Goal: Task Accomplishment & Management: Manage account settings

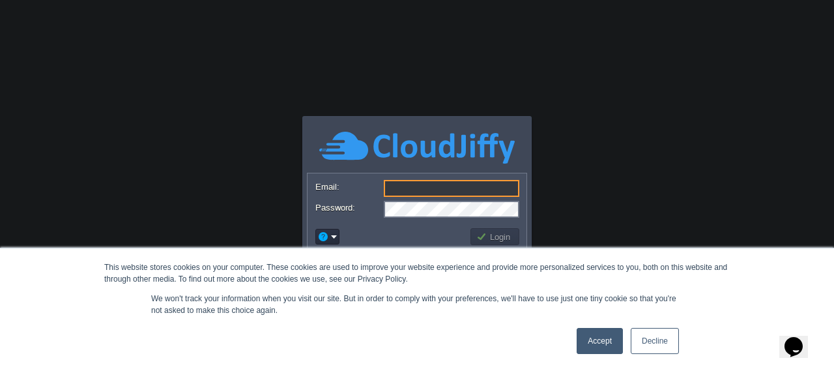
type input "[EMAIL_ADDRESS][DOMAIN_NAME]"
click at [606, 345] on link "Accept" at bounding box center [600, 341] width 46 height 26
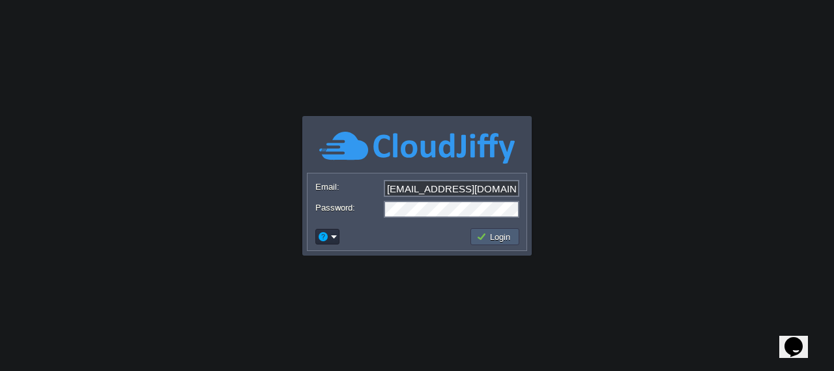
click at [515, 232] on td "Login" at bounding box center [495, 236] width 49 height 17
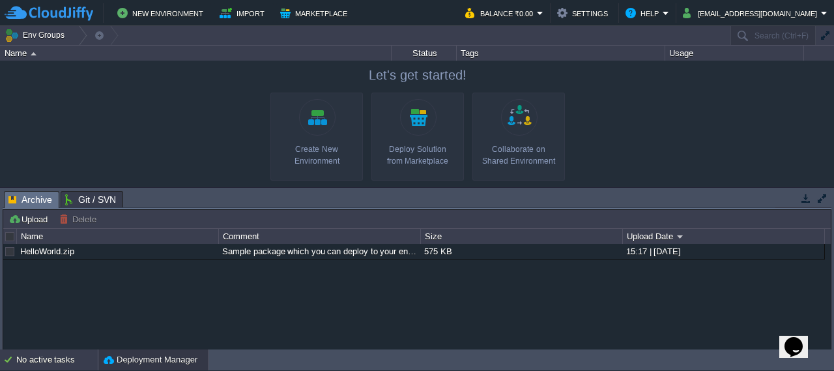
click at [54, 364] on div "No active tasks" at bounding box center [56, 359] width 81 height 21
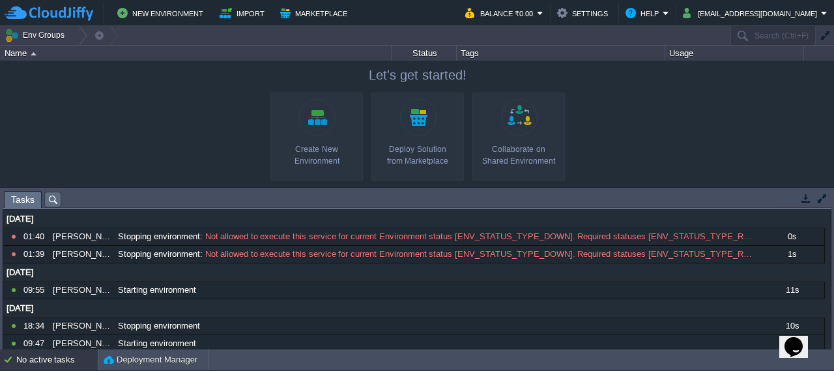
click at [680, 51] on div "Usage" at bounding box center [735, 53] width 138 height 15
click at [34, 36] on button "Env Groups" at bounding box center [37, 35] width 65 height 18
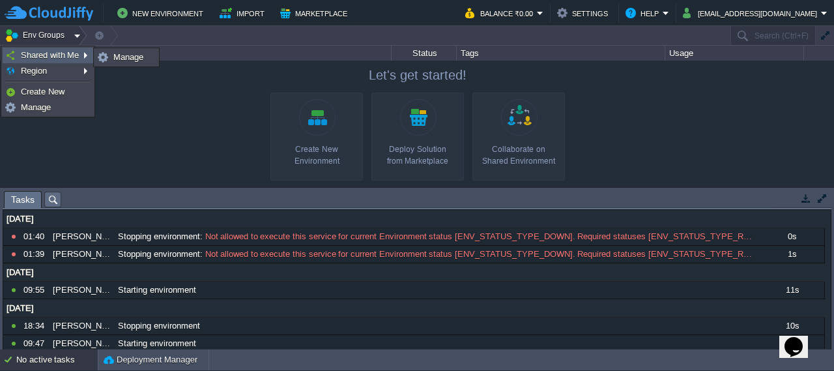
click at [35, 49] on link "Shared with Me" at bounding box center [47, 55] width 89 height 14
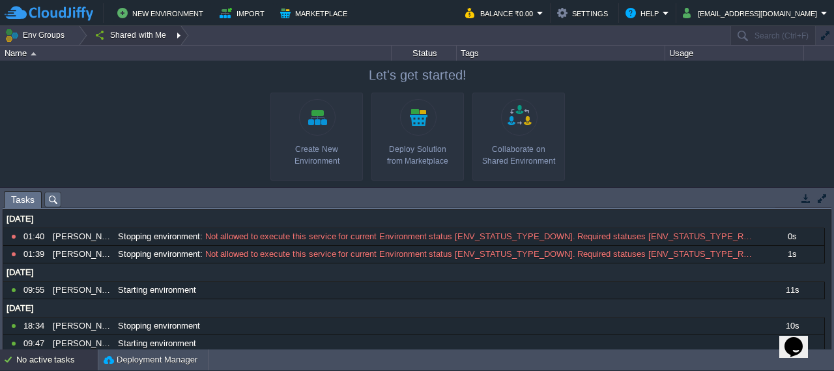
click at [143, 32] on button "Shared with Me" at bounding box center [132, 35] width 76 height 18
click at [128, 55] on span "Manage" at bounding box center [122, 55] width 30 height 10
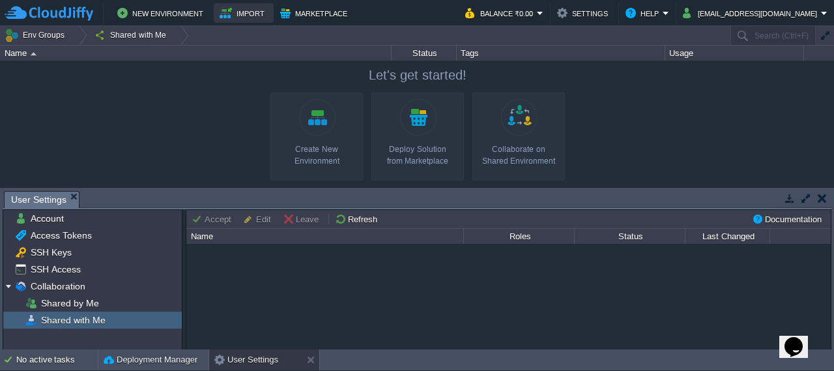
click at [244, 18] on button "Import" at bounding box center [244, 13] width 49 height 16
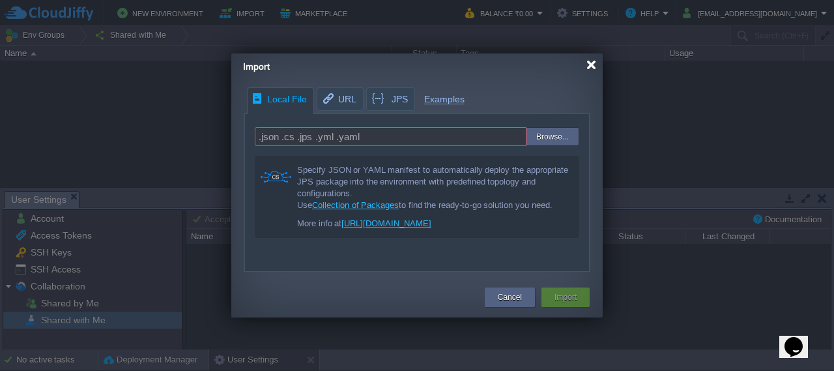
click at [592, 68] on div at bounding box center [592, 65] width 10 height 10
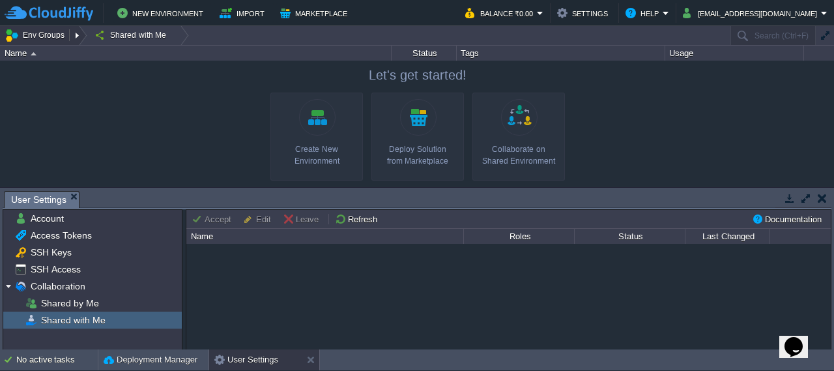
click at [50, 35] on button "Env Groups" at bounding box center [37, 35] width 65 height 18
click at [60, 7] on img at bounding box center [49, 13] width 89 height 16
click at [326, 12] on button "Marketplace" at bounding box center [315, 13] width 71 height 16
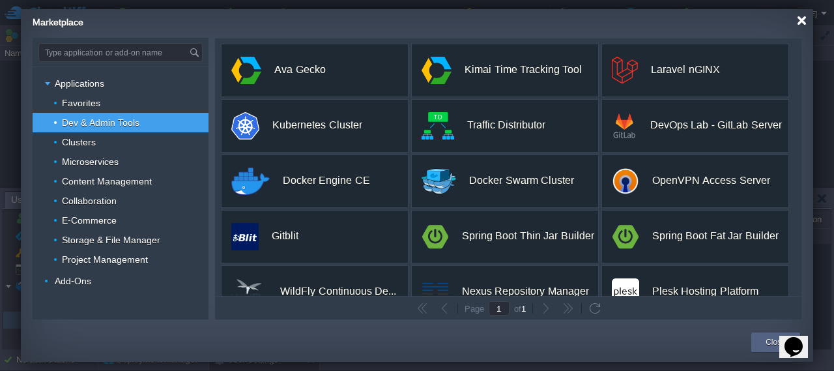
click at [799, 22] on div at bounding box center [802, 21] width 10 height 10
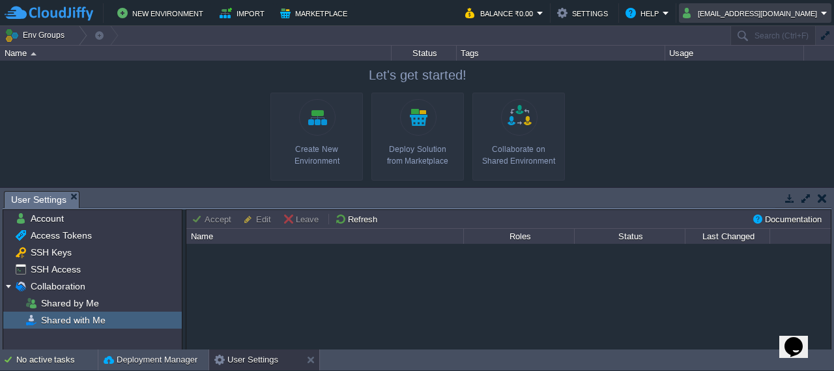
click at [824, 14] on em "admin@chandvel.com" at bounding box center [755, 13] width 145 height 16
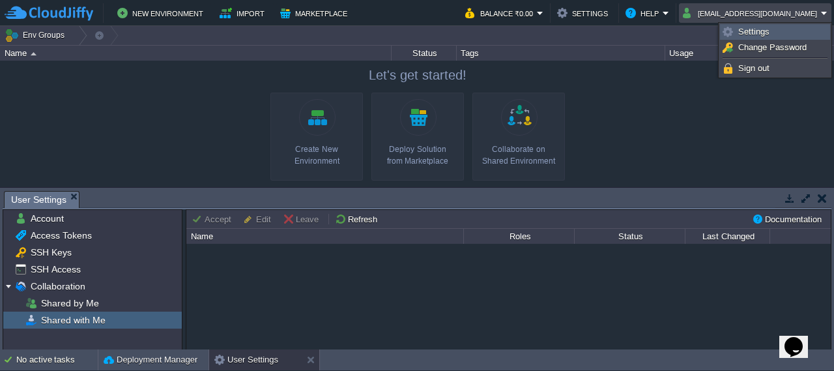
click at [815, 31] on link "Settings" at bounding box center [775, 32] width 109 height 14
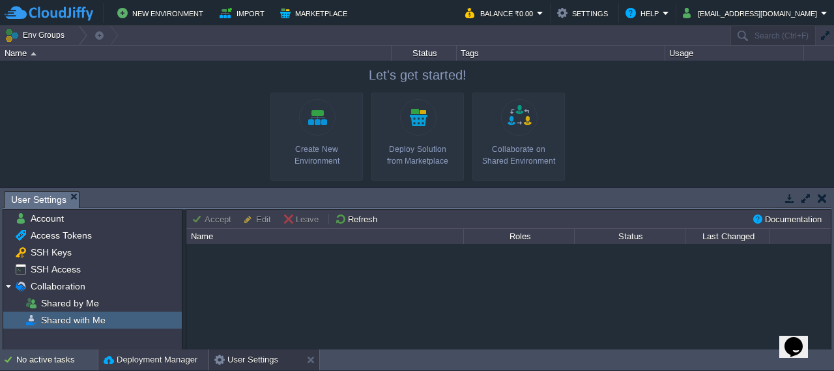
click at [164, 360] on button "Deployment Manager" at bounding box center [151, 359] width 94 height 13
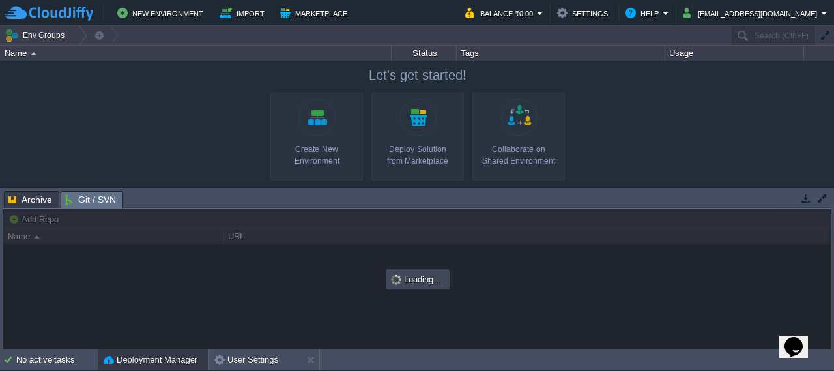
click at [85, 204] on span "Git / SVN" at bounding box center [90, 200] width 51 height 16
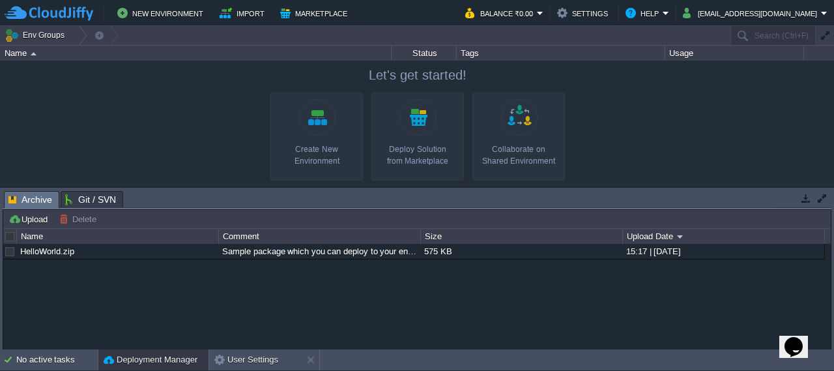
click at [26, 200] on span "Archive" at bounding box center [30, 200] width 44 height 16
click at [544, 14] on em "Balance ₹0.00" at bounding box center [504, 13] width 78 height 16
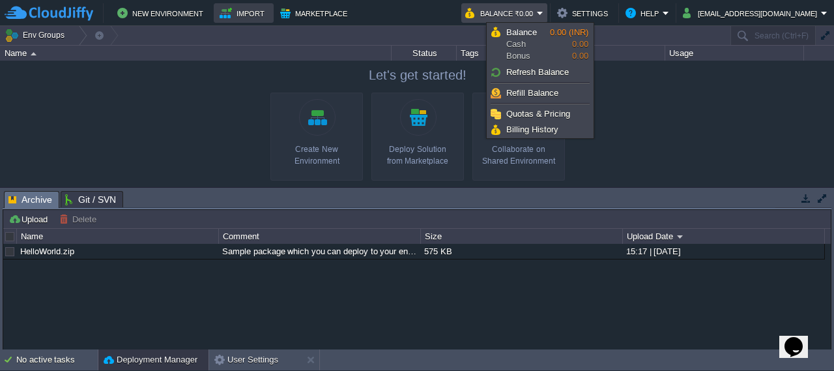
click at [252, 13] on button "Import" at bounding box center [244, 13] width 49 height 16
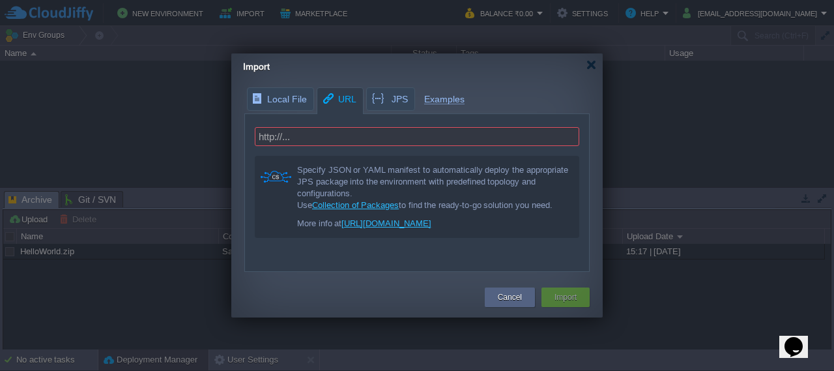
click at [332, 105] on span "URL" at bounding box center [338, 99] width 35 height 23
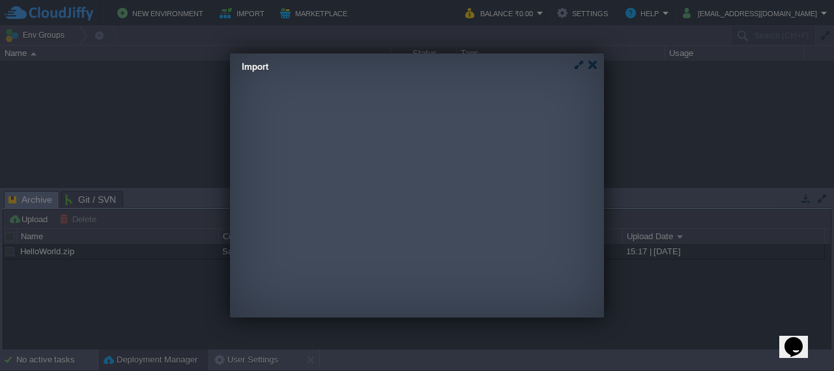
click at [375, 99] on div "Local File URL JPS Examples .json .cs .jps .yml .yaml Browse... Specify JSON or…" at bounding box center [415, 179] width 371 height 184
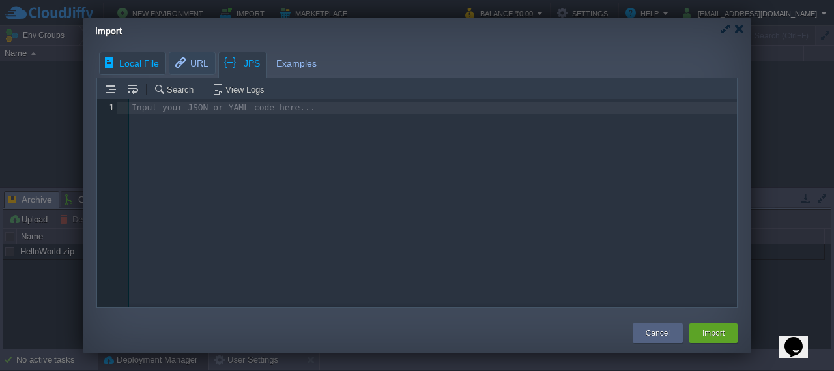
click at [132, 65] on body "New Environment Import Marketplace Bonus ₹0.00 Upgrade Account Balance ₹0.00 Se…" at bounding box center [417, 185] width 834 height 371
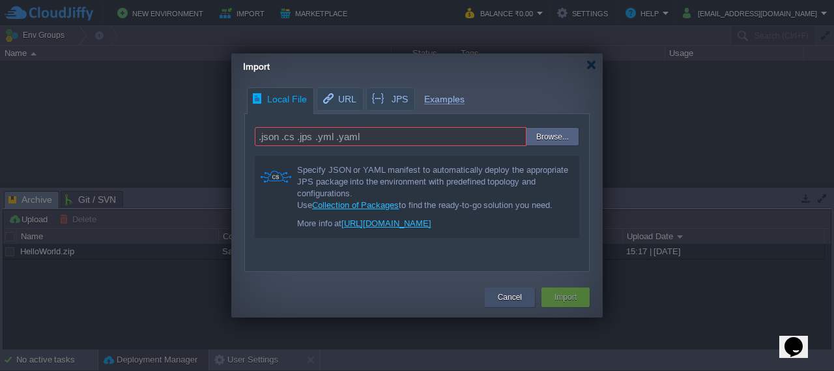
click at [526, 294] on div "Cancel" at bounding box center [510, 297] width 50 height 20
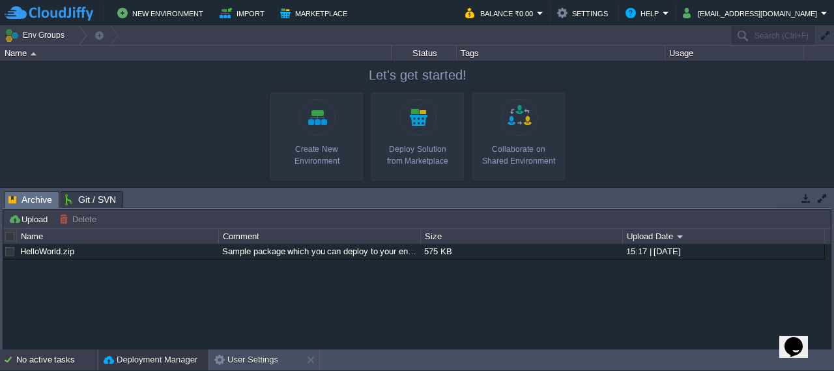
click at [51, 362] on div "No active tasks" at bounding box center [56, 359] width 81 height 21
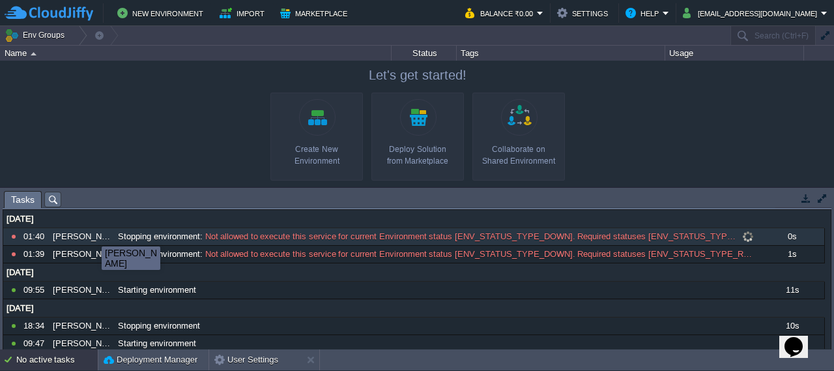
click at [91, 235] on div "mikenko-dev" at bounding box center [82, 236] width 64 height 17
click at [91, 232] on div "mikenko-dev" at bounding box center [82, 236] width 64 height 17
click at [73, 33] on div at bounding box center [79, 35] width 18 height 19
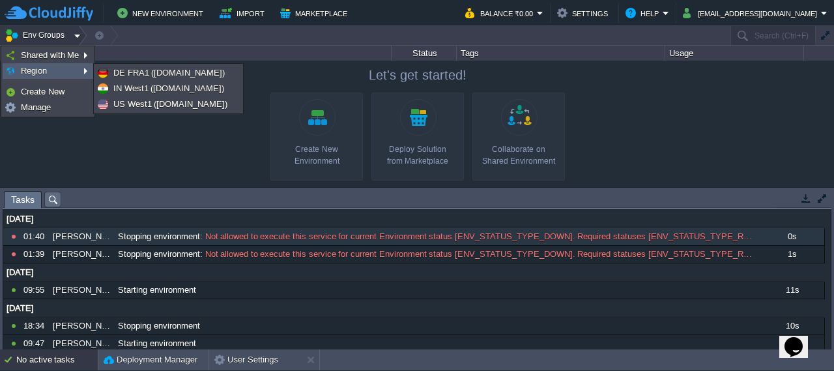
click at [78, 71] on link "Region" at bounding box center [47, 71] width 89 height 14
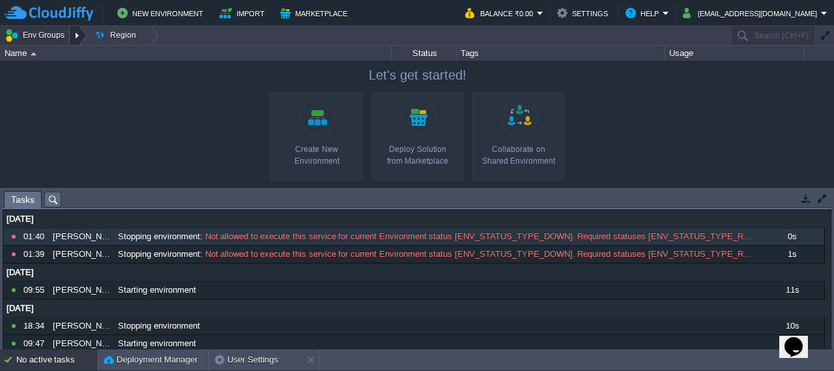
click at [73, 37] on div at bounding box center [79, 35] width 18 height 19
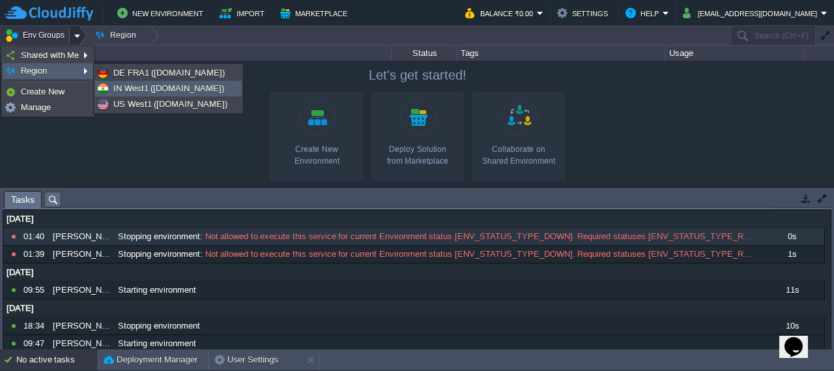
click at [166, 94] on link "IN West1 (cloudjiffy.net)" at bounding box center [168, 88] width 145 height 14
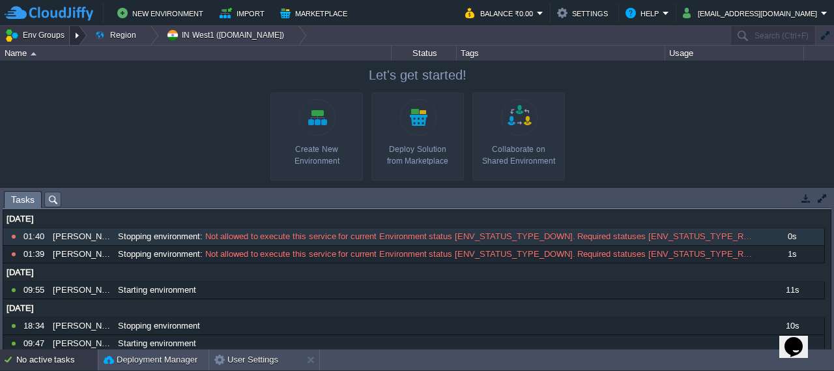
click at [73, 37] on div at bounding box center [79, 35] width 18 height 19
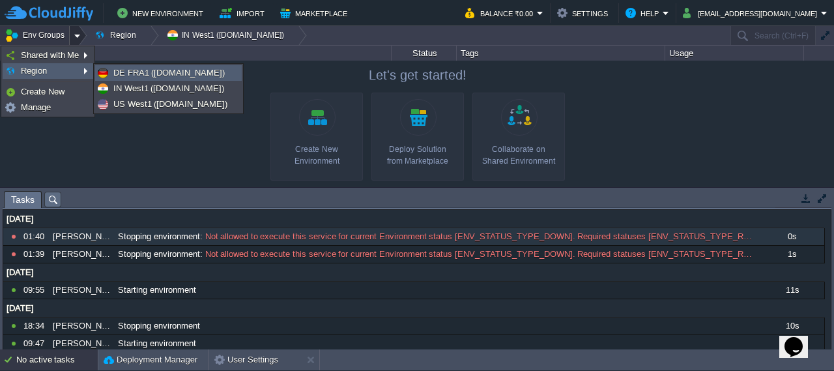
click at [128, 75] on span "DE FRA1 (fra1-de.cloudjiffy.net)" at bounding box center [168, 73] width 111 height 10
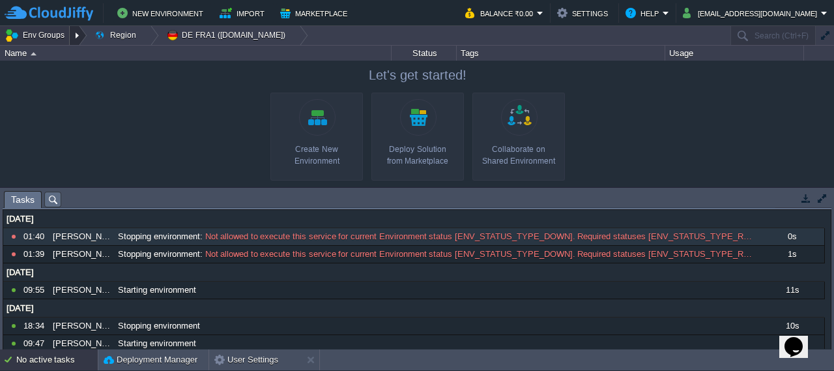
click at [73, 33] on div at bounding box center [79, 35] width 18 height 19
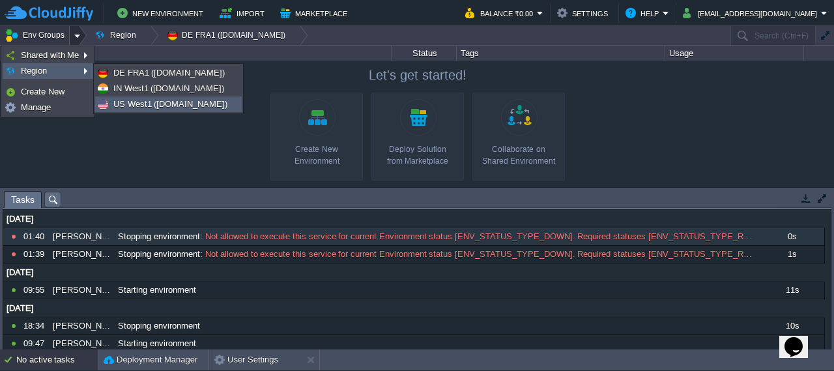
click at [149, 105] on span "US West1 (west1-us.cloudjiffy.net)" at bounding box center [170, 104] width 114 height 10
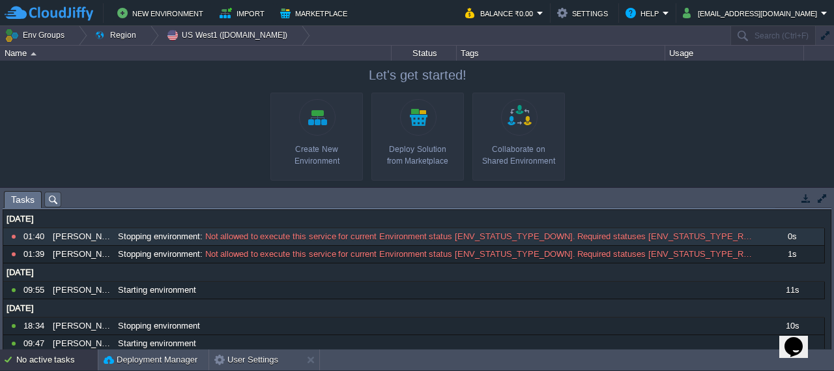
click at [50, 356] on div "No active tasks" at bounding box center [56, 359] width 81 height 21
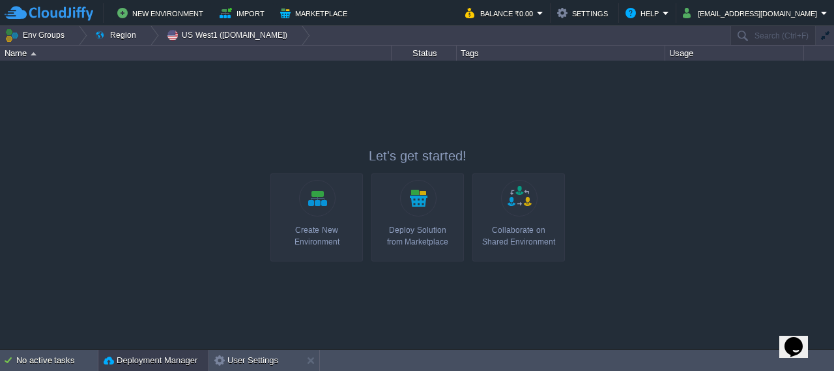
click at [147, 358] on button "Deployment Manager" at bounding box center [151, 360] width 94 height 13
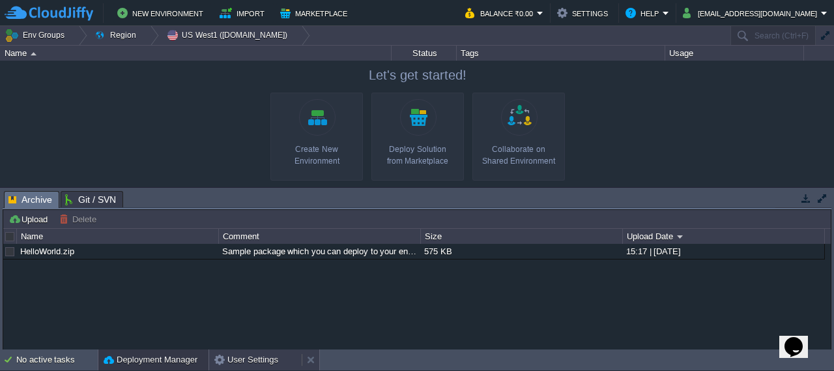
click at [257, 364] on button "User Settings" at bounding box center [246, 359] width 64 height 13
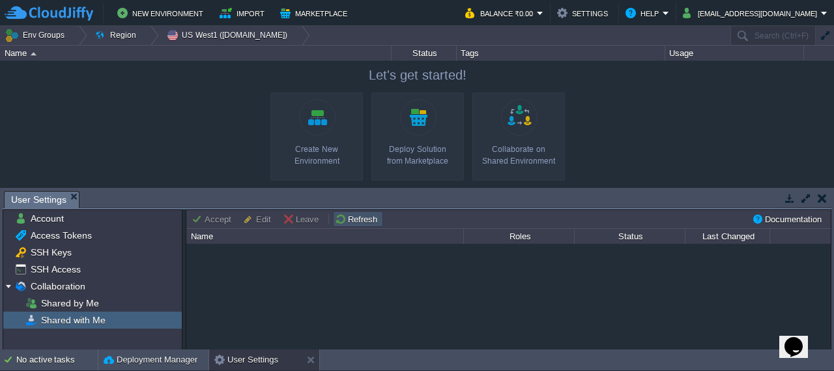
click at [367, 220] on button "Refresh" at bounding box center [358, 219] width 46 height 12
click at [63, 254] on span "SSH Keys" at bounding box center [51, 252] width 46 height 12
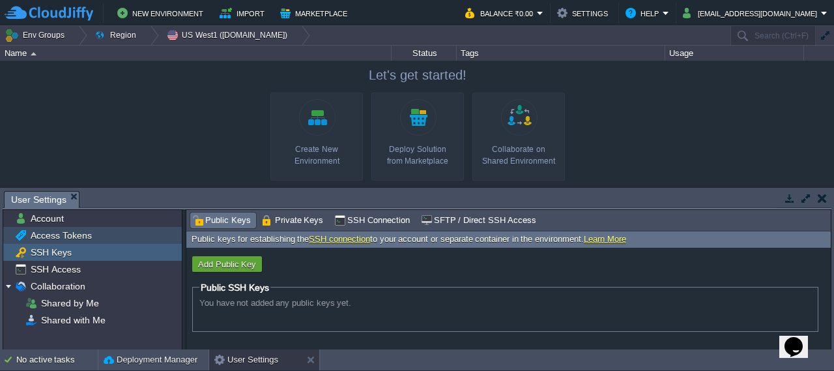
click at [72, 240] on span "Access Tokens" at bounding box center [61, 235] width 66 height 12
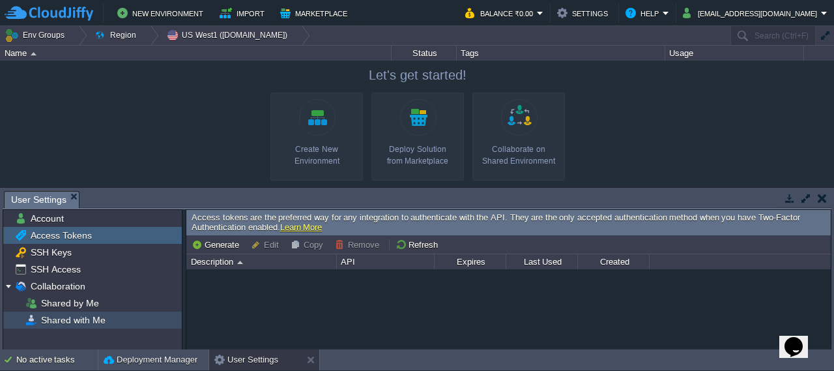
click at [68, 318] on span "Shared with Me" at bounding box center [72, 320] width 69 height 12
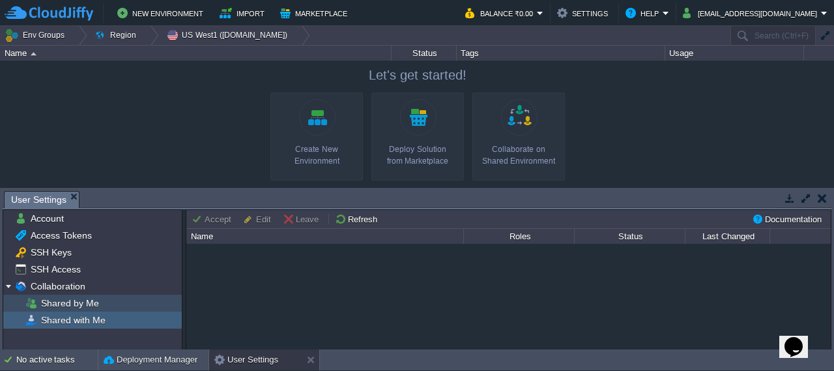
click at [75, 304] on span "Shared by Me" at bounding box center [69, 303] width 63 height 12
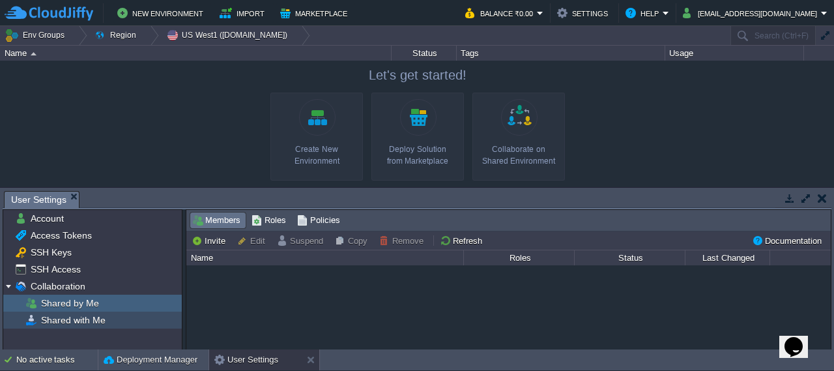
click at [50, 327] on div "Shared with Me" at bounding box center [92, 320] width 179 height 17
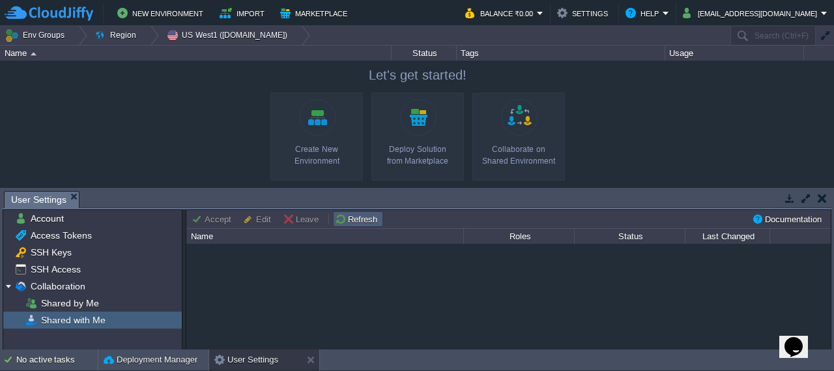
click at [358, 222] on button "Refresh" at bounding box center [358, 219] width 46 height 12
click at [76, 35] on div at bounding box center [79, 35] width 18 height 19
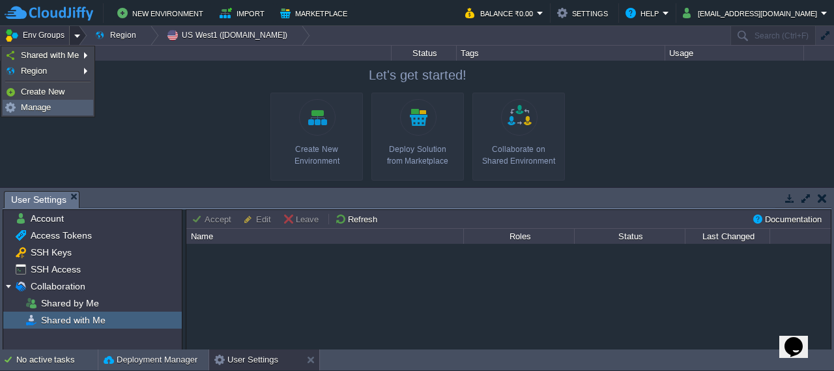
click at [48, 110] on span "Manage" at bounding box center [36, 107] width 30 height 10
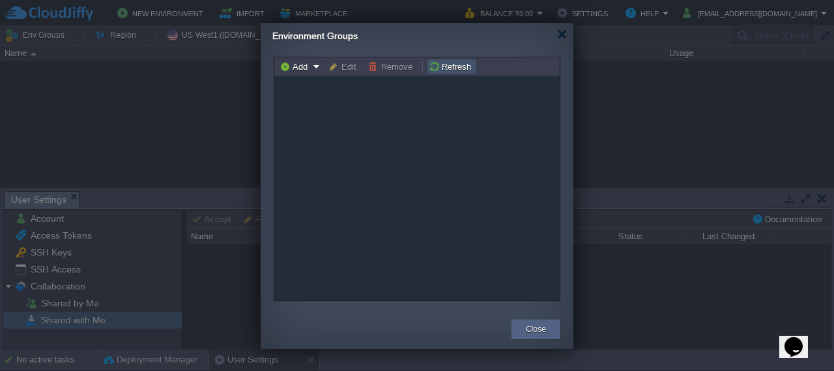
click at [453, 69] on button "Refresh" at bounding box center [452, 67] width 46 height 12
click at [566, 36] on div at bounding box center [562, 34] width 10 height 10
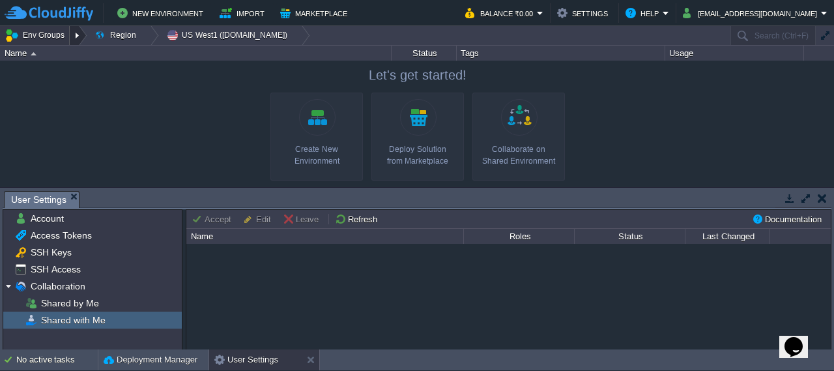
click at [76, 33] on div at bounding box center [79, 35] width 18 height 19
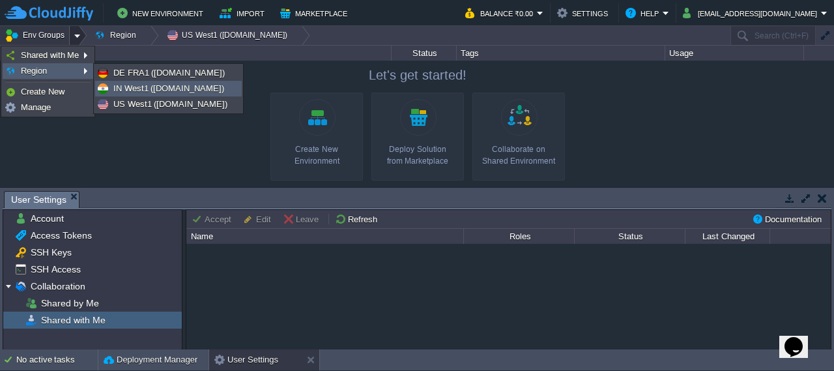
click at [152, 94] on link "IN West1 (cloudjiffy.net)" at bounding box center [168, 88] width 145 height 14
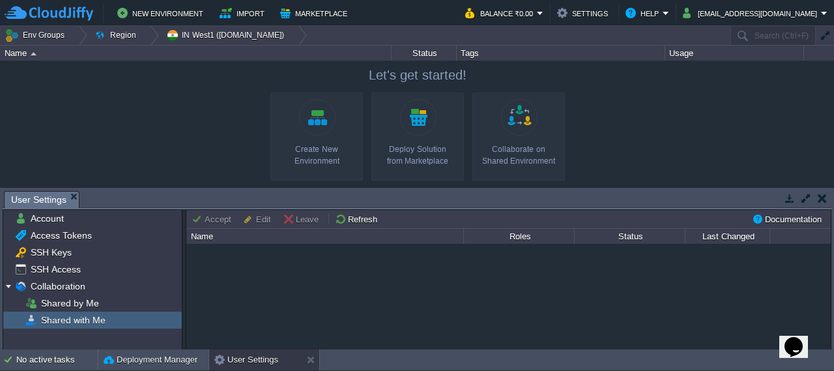
click at [30, 51] on div "Name" at bounding box center [196, 53] width 390 height 15
click at [74, 31] on div at bounding box center [79, 35] width 18 height 19
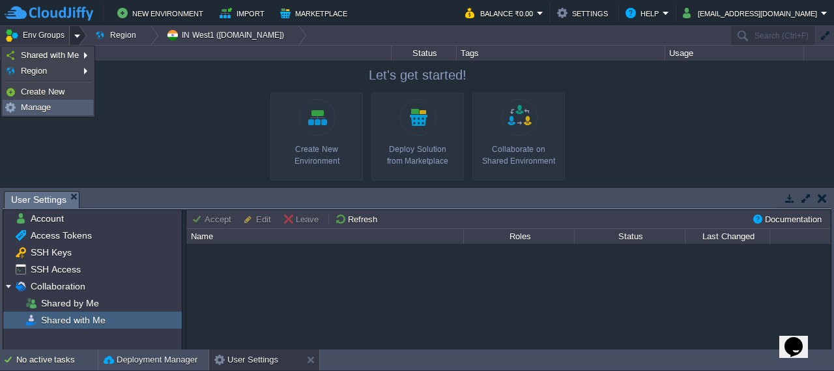
click at [47, 111] on span "Manage" at bounding box center [36, 107] width 30 height 10
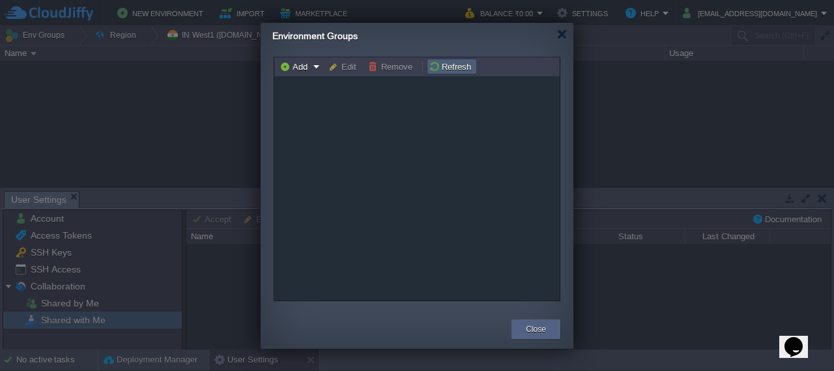
click at [440, 68] on button "Refresh" at bounding box center [452, 67] width 46 height 12
click at [562, 38] on div at bounding box center [562, 34] width 10 height 10
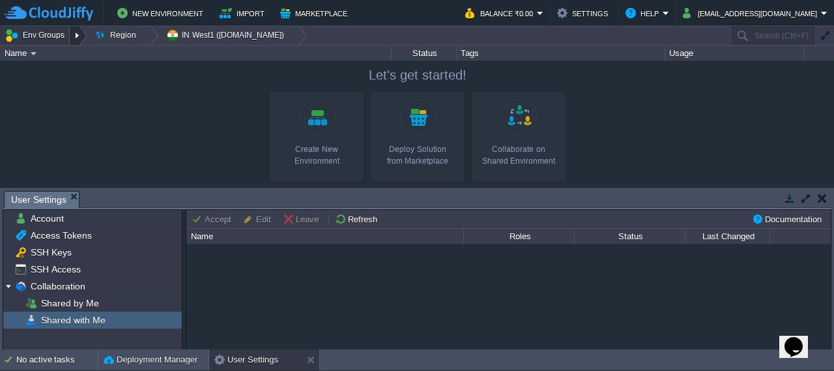
click at [73, 34] on div at bounding box center [79, 35] width 18 height 19
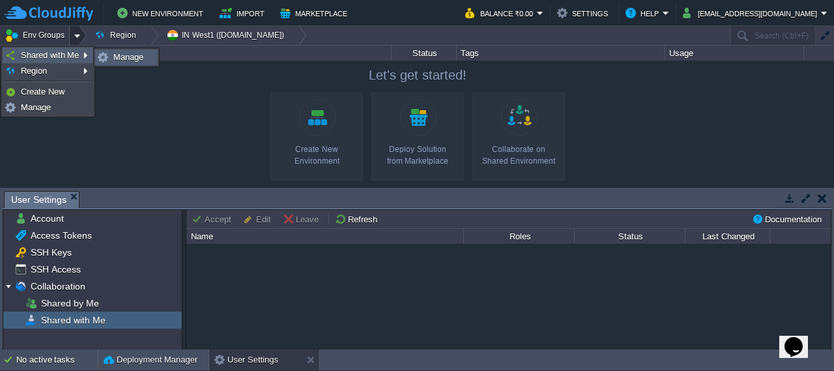
click at [127, 51] on link "Manage" at bounding box center [126, 57] width 61 height 14
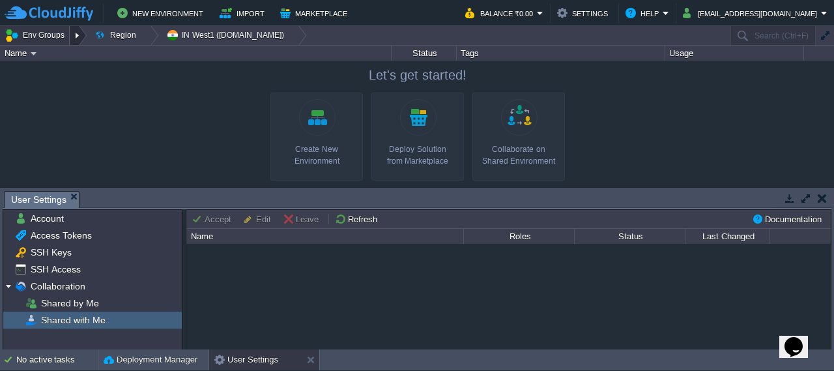
click at [74, 37] on div at bounding box center [79, 35] width 18 height 19
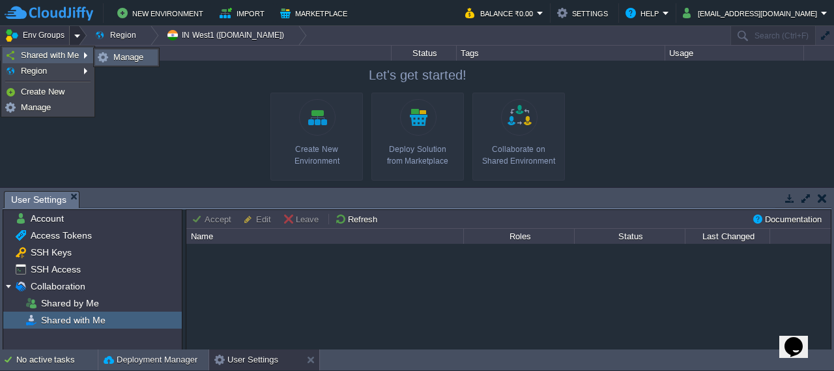
click at [112, 57] on link "Manage" at bounding box center [126, 57] width 61 height 14
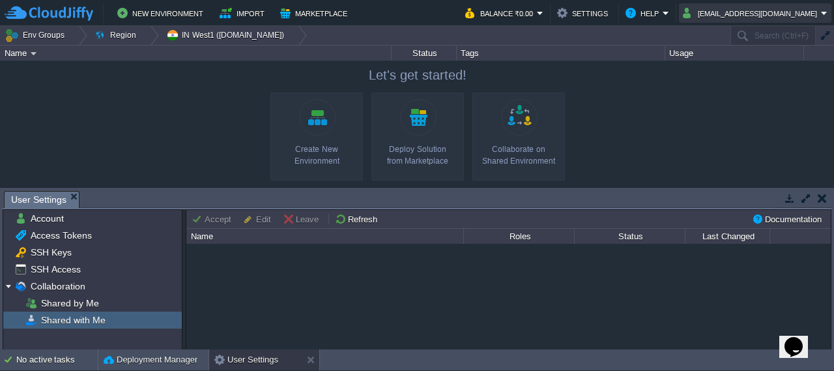
click at [807, 14] on button "admin@chandvel.com" at bounding box center [752, 13] width 138 height 16
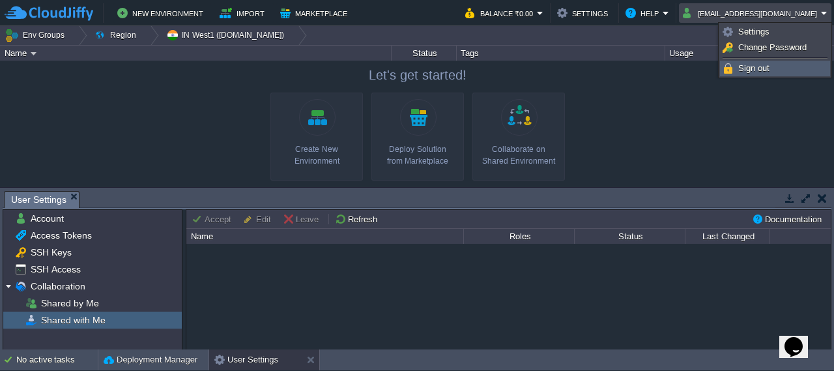
click at [768, 70] on span "Sign out" at bounding box center [753, 68] width 31 height 10
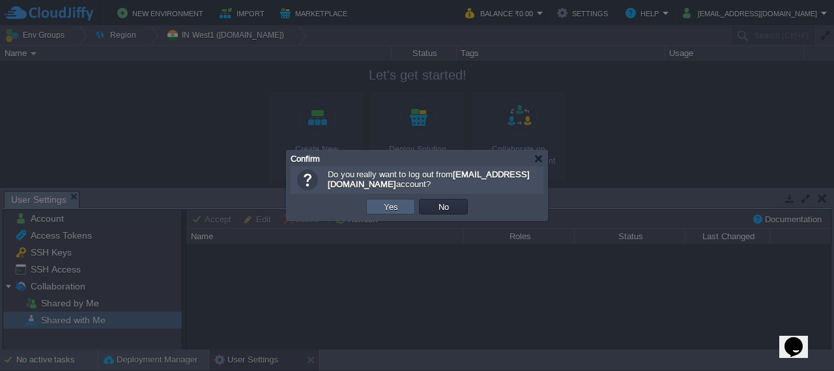
click at [401, 205] on td "Yes" at bounding box center [390, 207] width 49 height 16
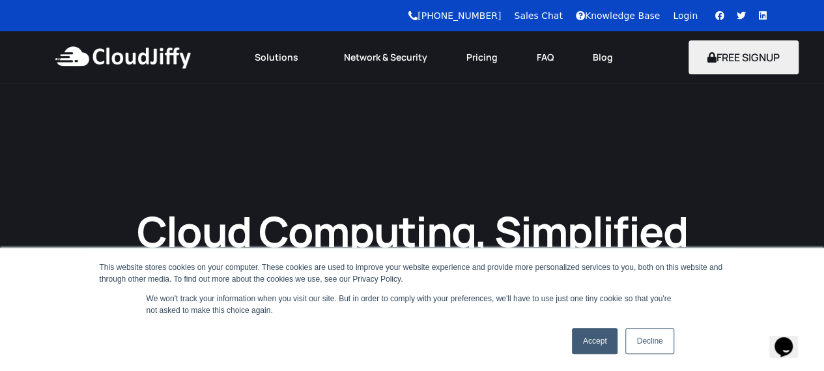
click at [594, 341] on link "Accept" at bounding box center [595, 341] width 46 height 26
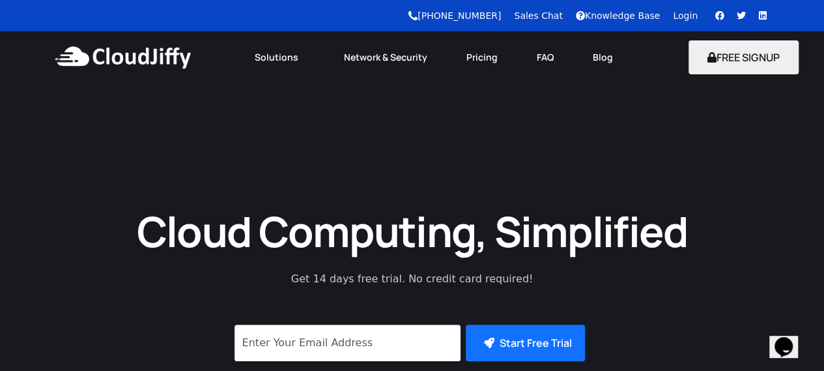
click at [687, 14] on link "Login" at bounding box center [685, 15] width 25 height 10
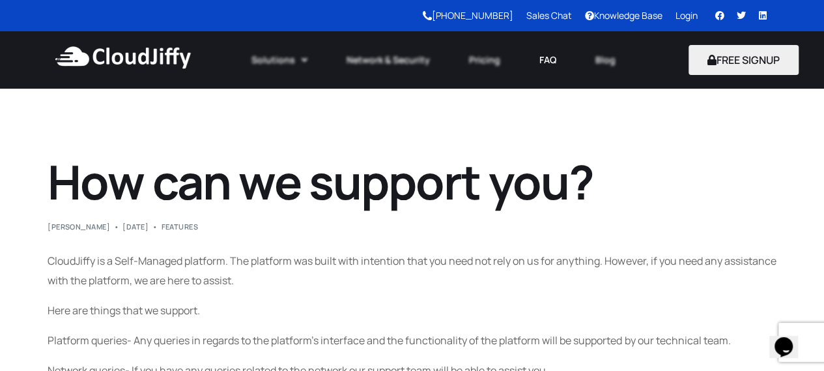
click at [545, 62] on link "FAQ" at bounding box center [548, 60] width 56 height 29
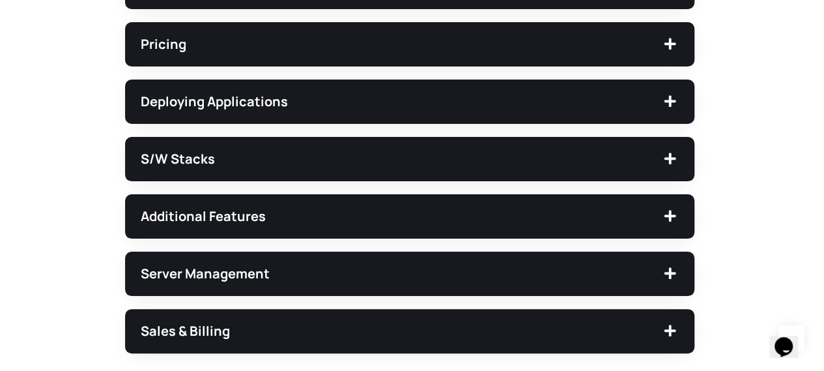
scroll to position [521, 0]
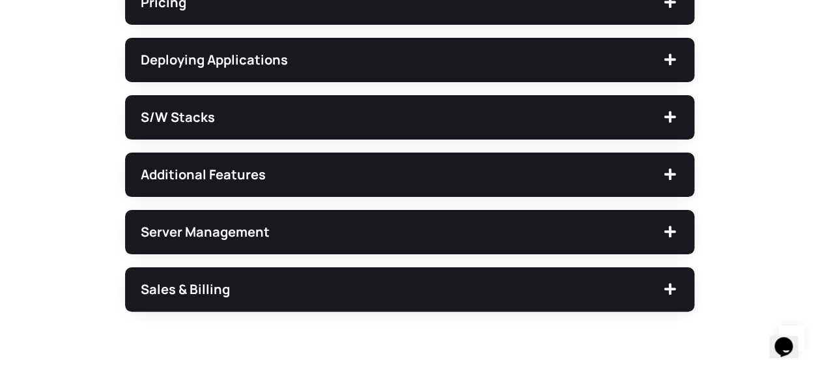
click at [358, 234] on span "Server Management" at bounding box center [402, 231] width 522 height 13
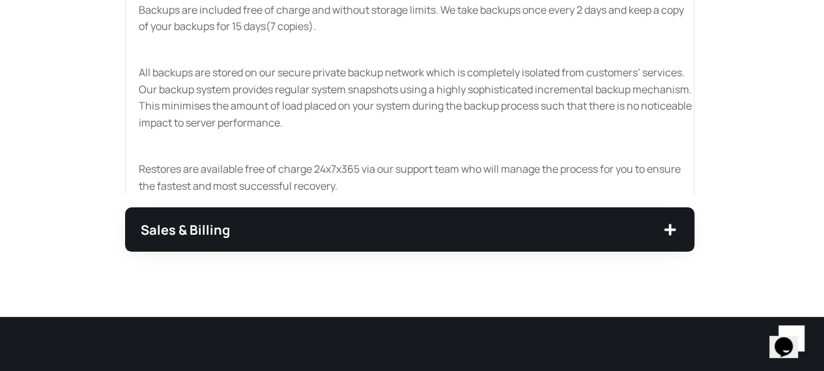
scroll to position [1108, 0]
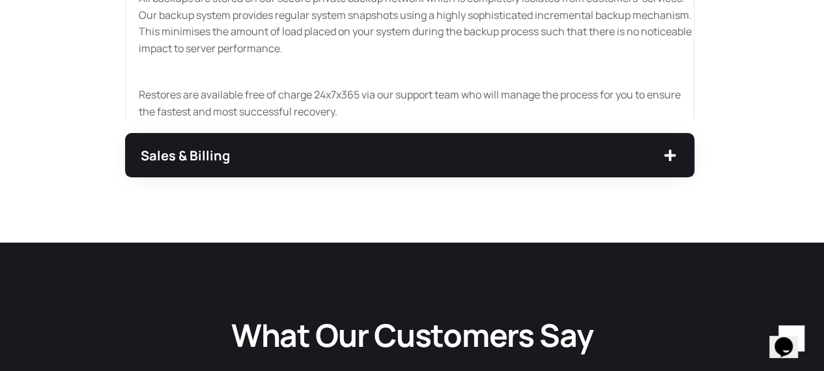
click at [300, 154] on span "Sales & Billing" at bounding box center [402, 155] width 522 height 13
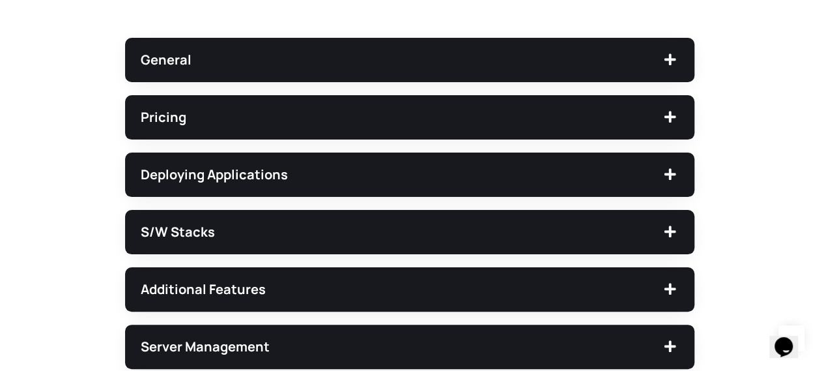
scroll to position [608, 0]
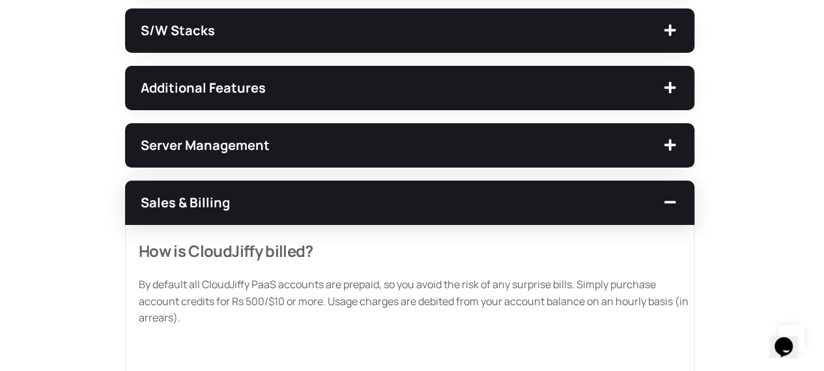
click at [321, 143] on span "Server Management" at bounding box center [402, 145] width 522 height 13
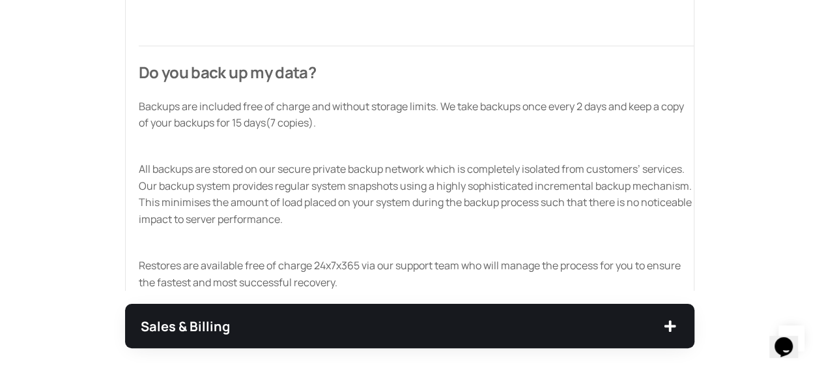
scroll to position [999, 0]
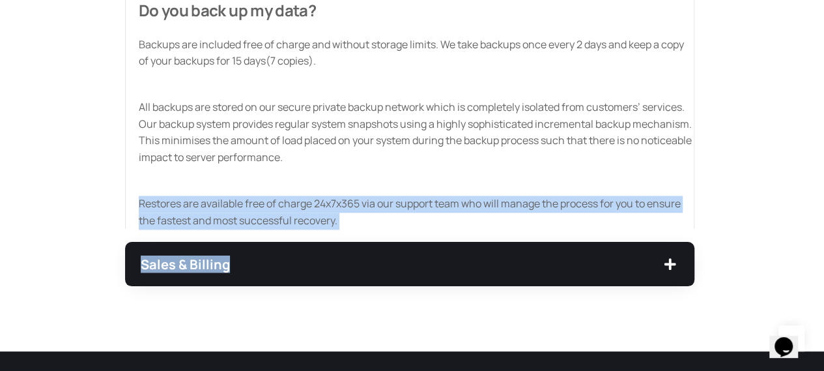
drag, startPoint x: 138, startPoint y: 197, endPoint x: 339, endPoint y: 235, distance: 204.3
